Goal: Navigation & Orientation: Find specific page/section

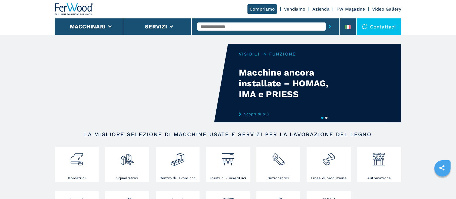
click at [319, 9] on link "Azienda" at bounding box center [320, 8] width 17 height 5
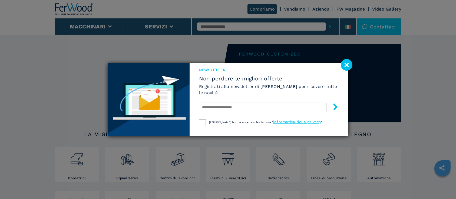
click at [342, 64] on image at bounding box center [347, 65] width 12 height 12
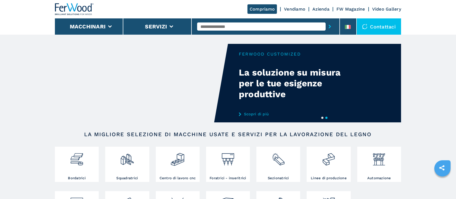
click at [318, 8] on link "Azienda" at bounding box center [320, 8] width 17 height 5
